Goal: Navigation & Orientation: Find specific page/section

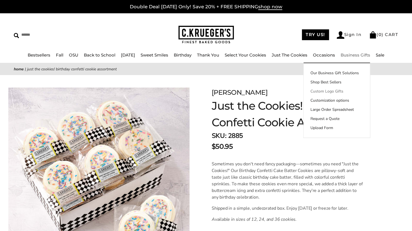
click at [342, 90] on link "Custom Logo Gifts" at bounding box center [336, 91] width 66 height 6
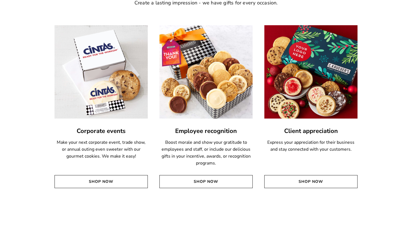
scroll to position [1289, 0]
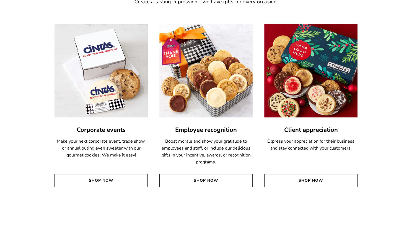
click at [110, 131] on link "Corporate events" at bounding box center [100, 129] width 93 height 9
